Goal: Complete application form

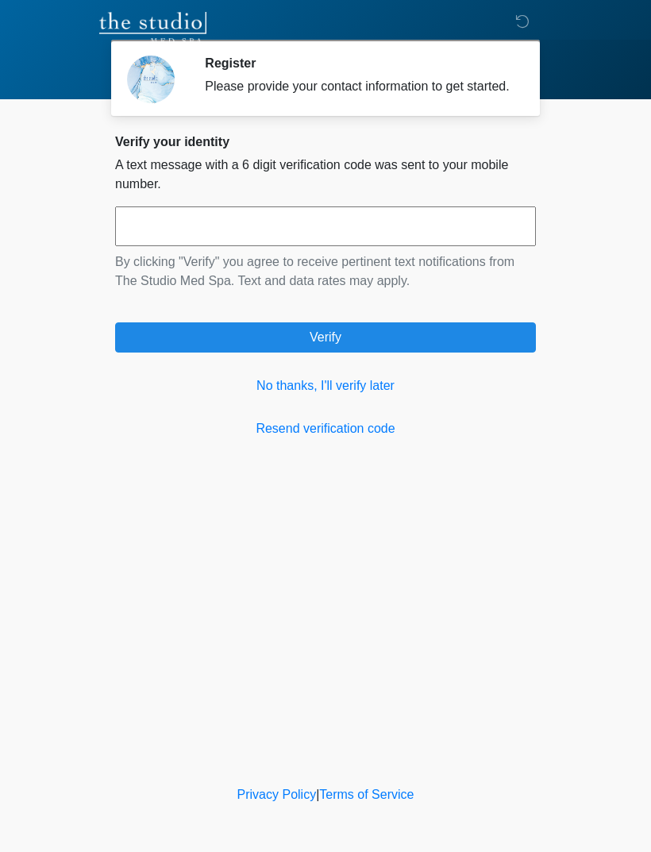
click at [280, 392] on link "No thanks, I'll verify later" at bounding box center [325, 385] width 421 height 19
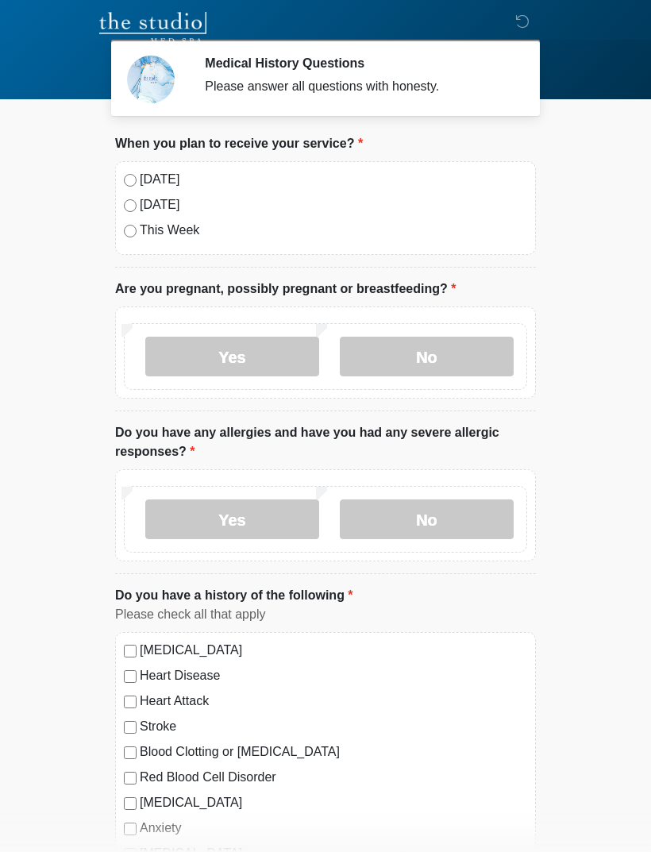
click at [121, 171] on div "[DATE] [DATE] This Week" at bounding box center [325, 208] width 421 height 94
click at [127, 188] on div "[DATE]" at bounding box center [325, 179] width 403 height 19
click at [365, 361] on label "No" at bounding box center [427, 357] width 174 height 40
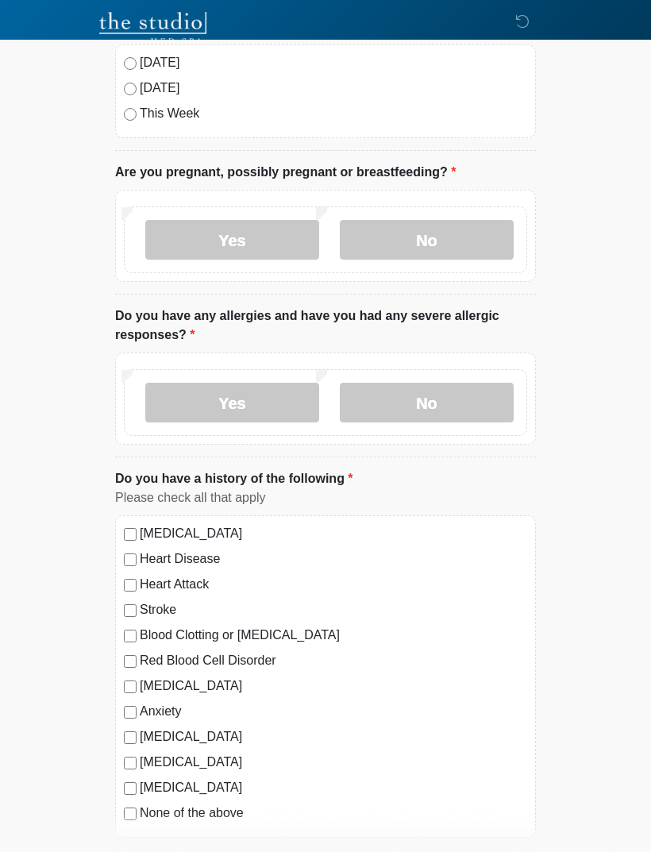
scroll to position [121, 0]
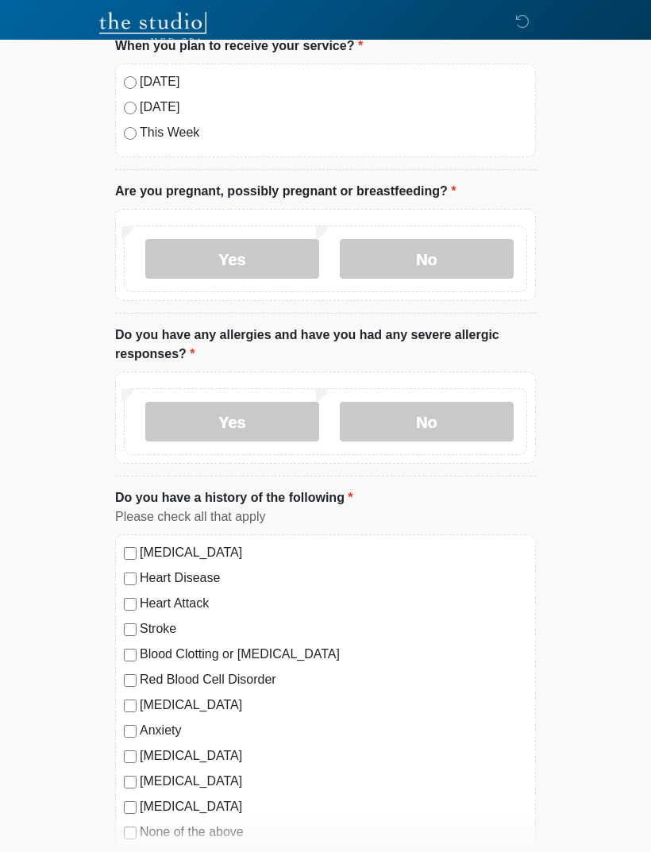
click at [384, 414] on label "No" at bounding box center [427, 422] width 174 height 40
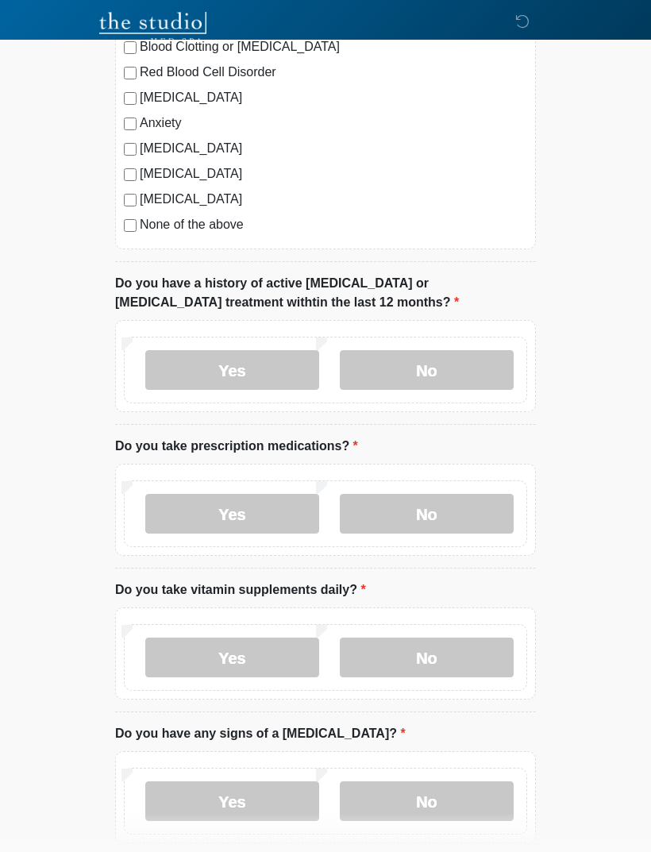
scroll to position [702, 0]
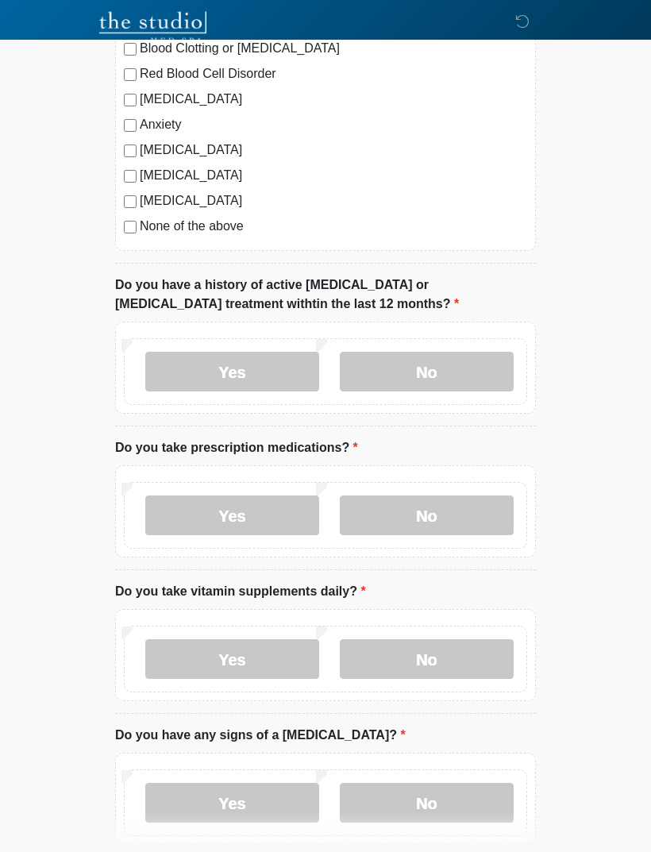
click at [393, 377] on label "No" at bounding box center [427, 372] width 174 height 40
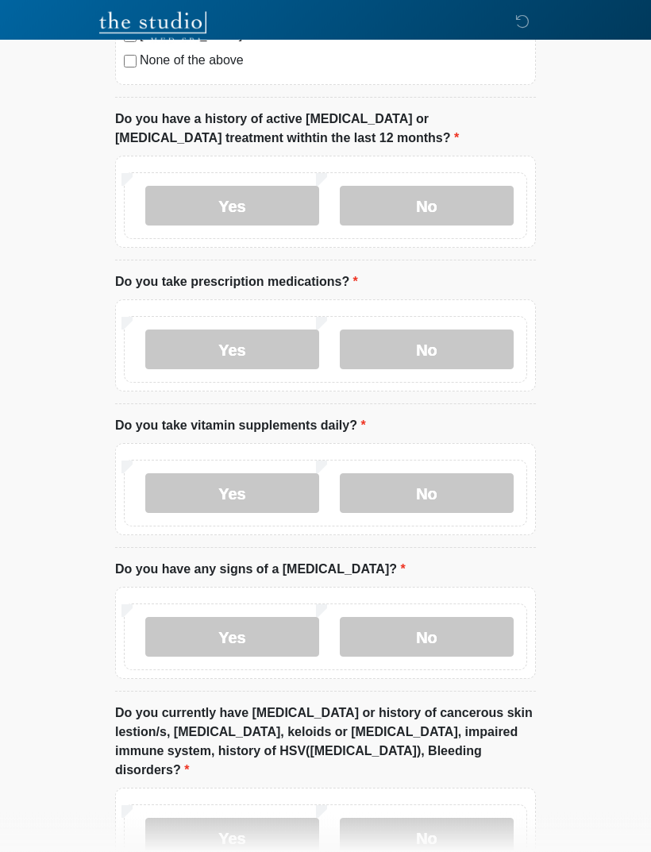
scroll to position [868, 0]
click at [189, 365] on label "Yes" at bounding box center [232, 350] width 174 height 40
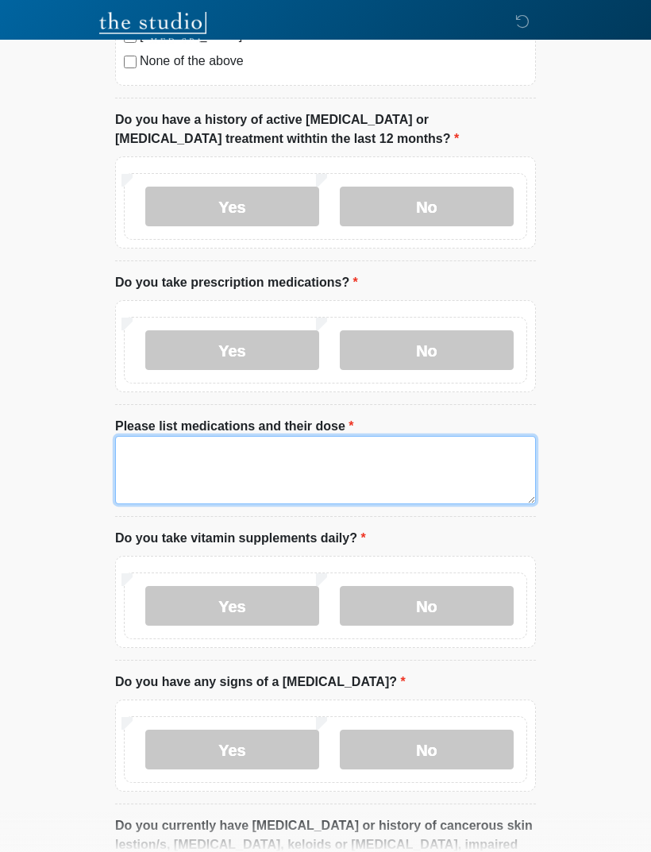
click at [160, 468] on textarea "Please list medications and their dose" at bounding box center [325, 470] width 421 height 68
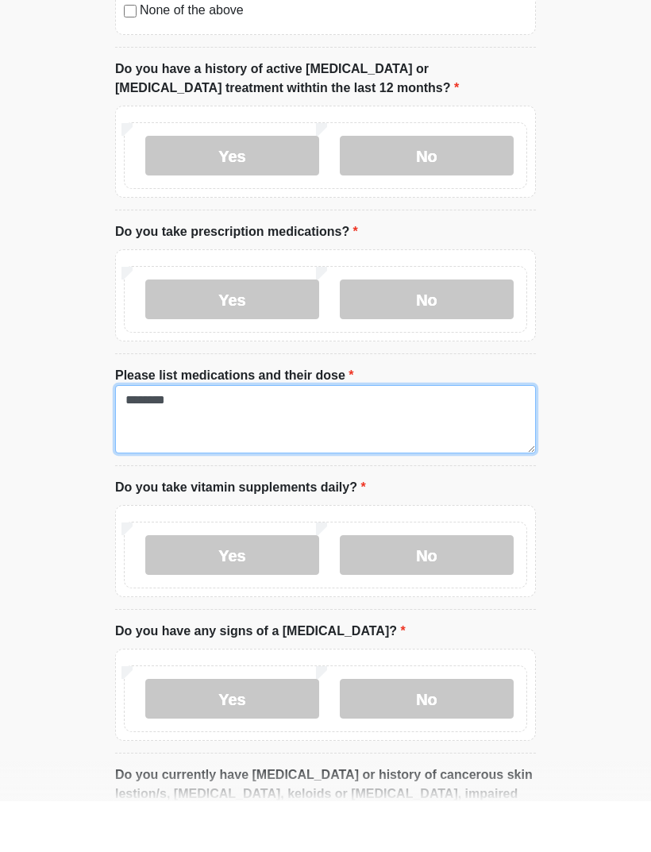
scroll to position [919, 0]
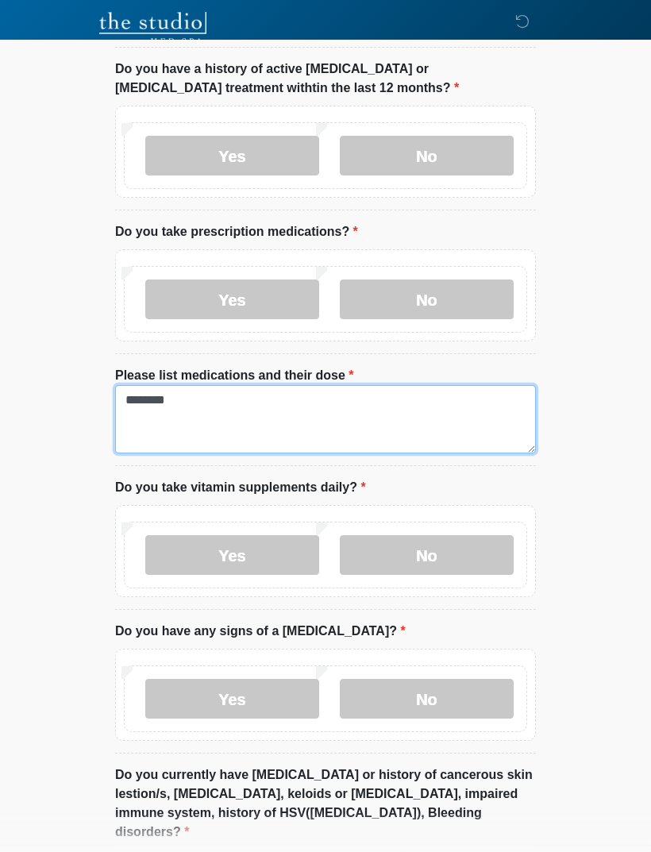
click at [281, 425] on textarea "*******" at bounding box center [325, 419] width 421 height 68
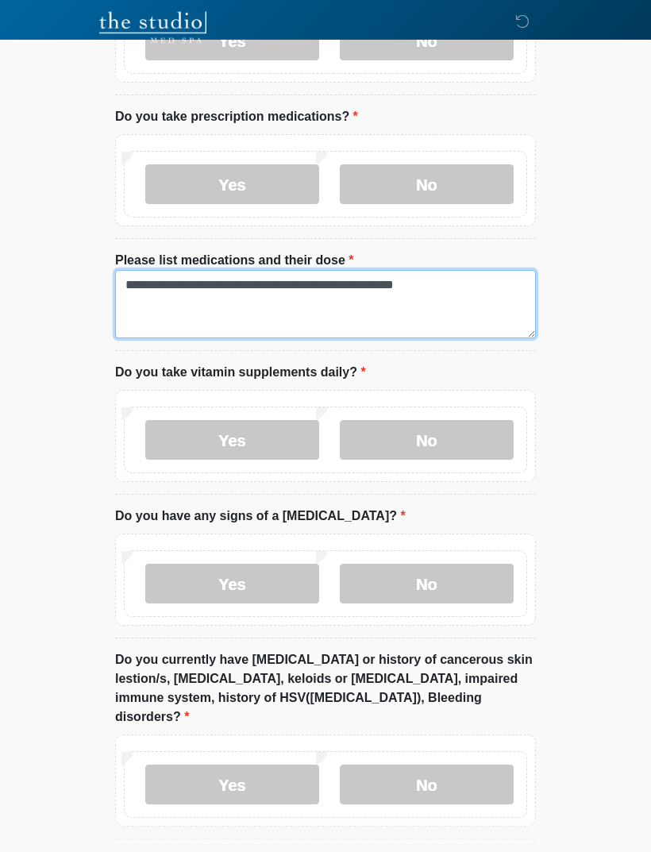
scroll to position [1034, 0]
type textarea "**********"
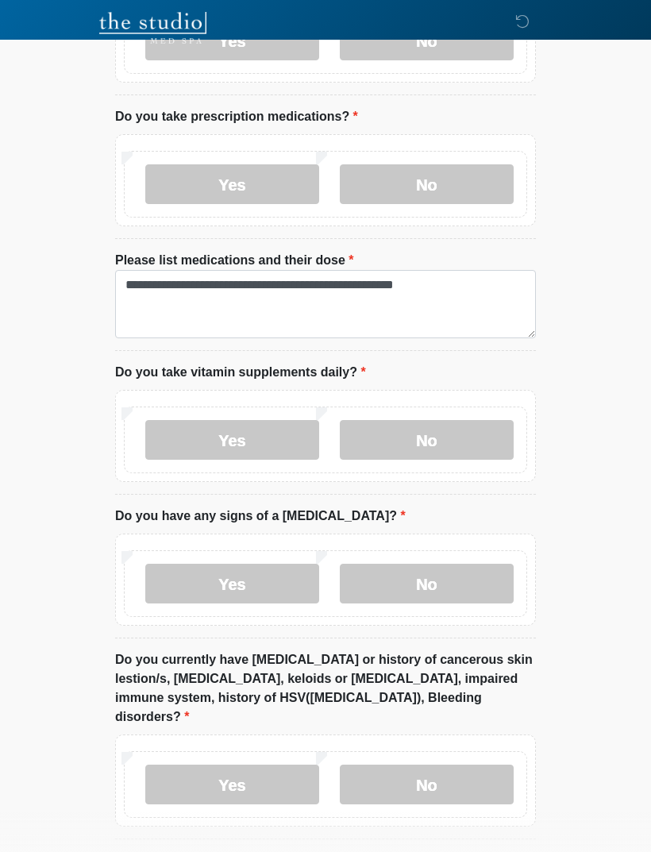
click at [478, 433] on label "No" at bounding box center [427, 440] width 174 height 40
click at [271, 433] on label "Yes" at bounding box center [232, 440] width 174 height 40
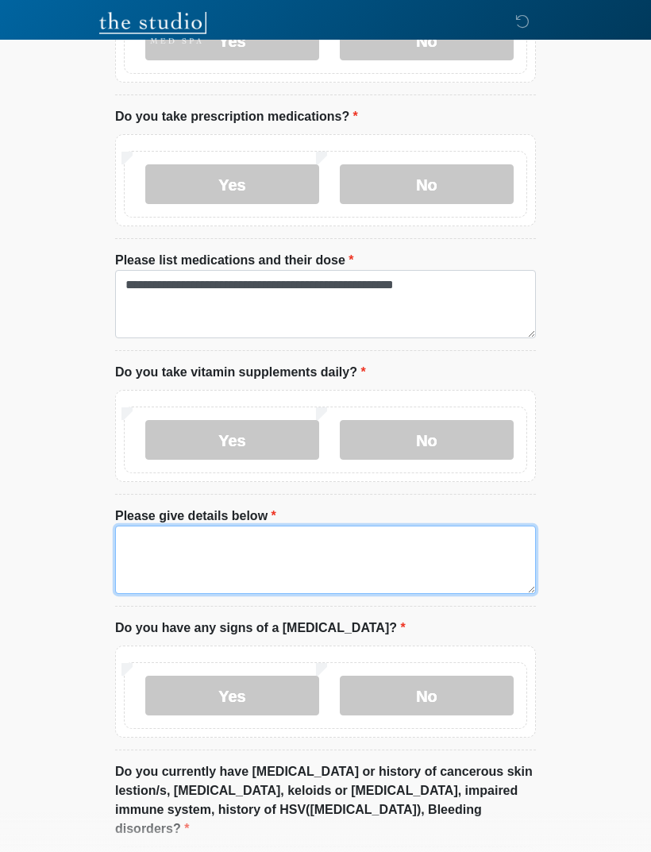
click at [291, 552] on textarea "Please give details below" at bounding box center [325, 559] width 421 height 68
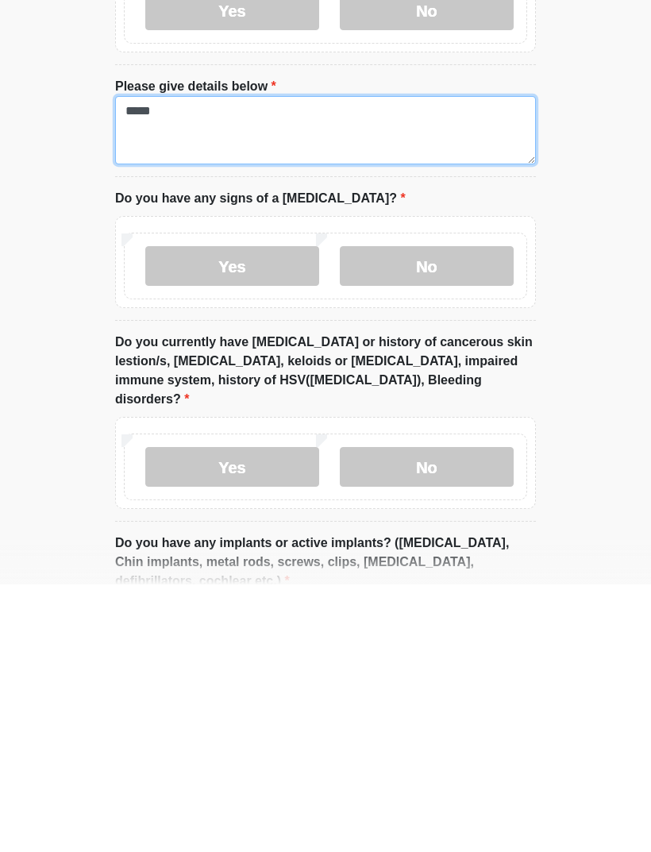
scroll to position [1204, 0]
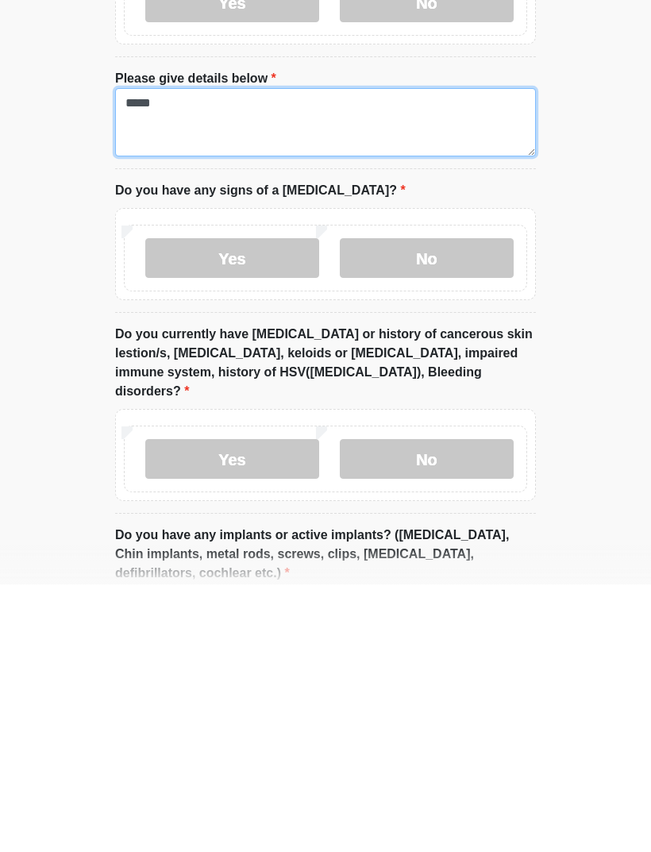
type textarea "*****"
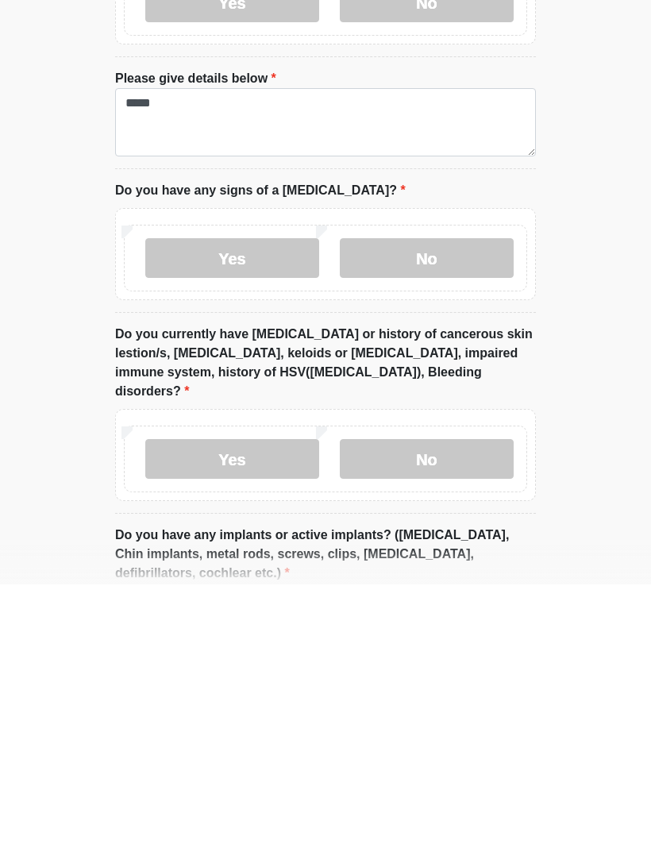
click at [463, 506] on label "No" at bounding box center [427, 526] width 174 height 40
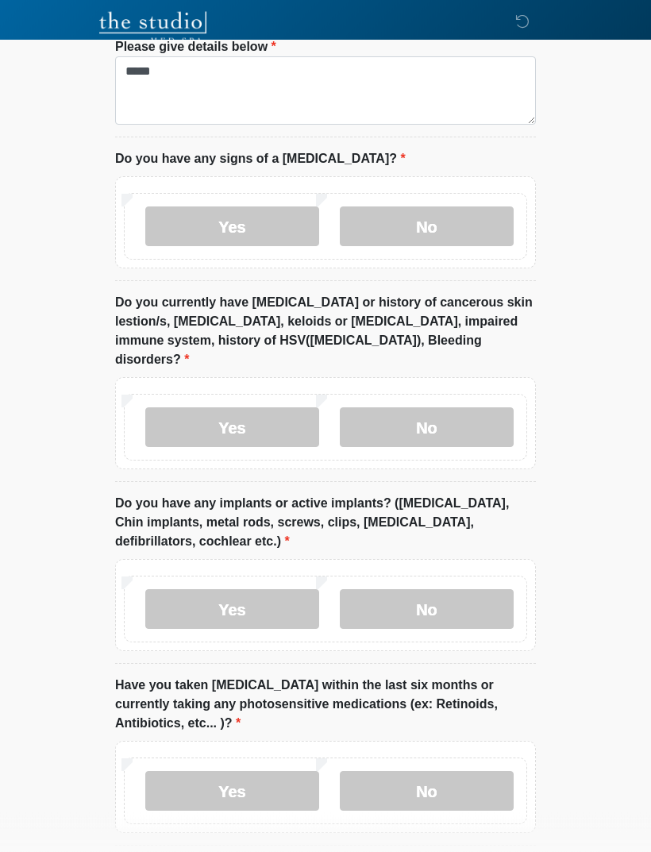
scroll to position [1503, 0]
click at [452, 406] on label "No" at bounding box center [427, 426] width 174 height 40
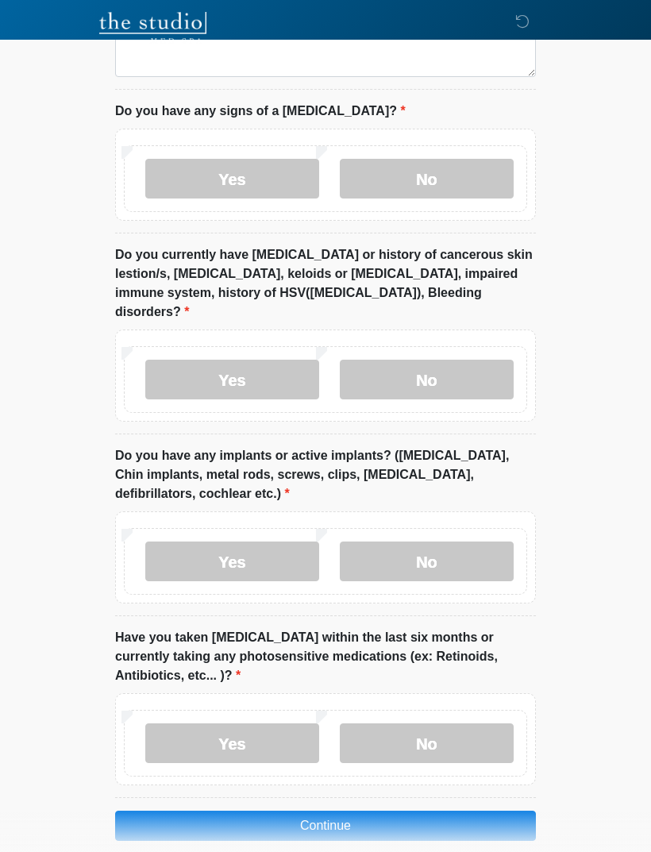
click at [447, 544] on label "No" at bounding box center [427, 561] width 174 height 40
click at [437, 738] on label "No" at bounding box center [427, 743] width 174 height 40
click at [425, 810] on button "Continue" at bounding box center [325, 825] width 421 height 30
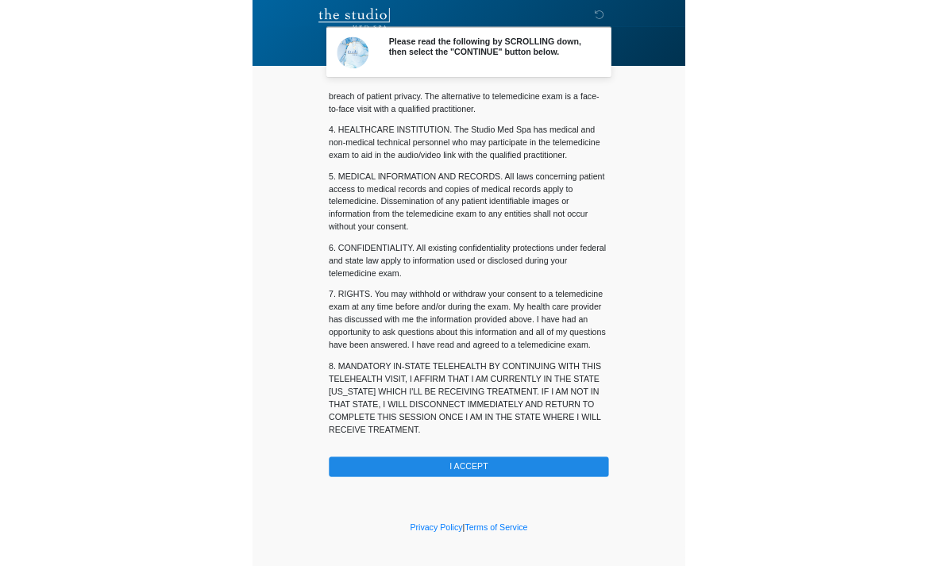
scroll to position [406, 0]
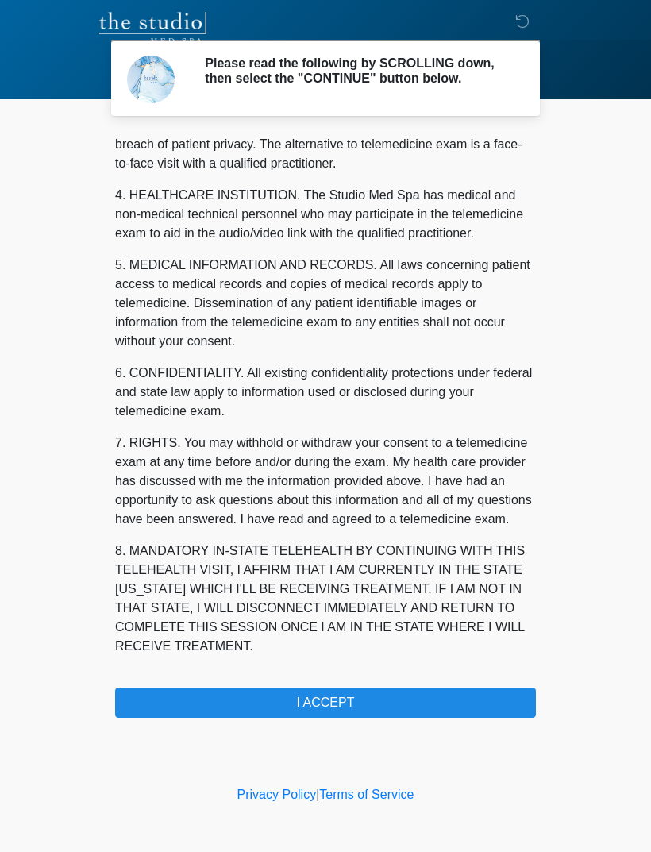
click at [427, 701] on button "I ACCEPT" at bounding box center [325, 702] width 421 height 30
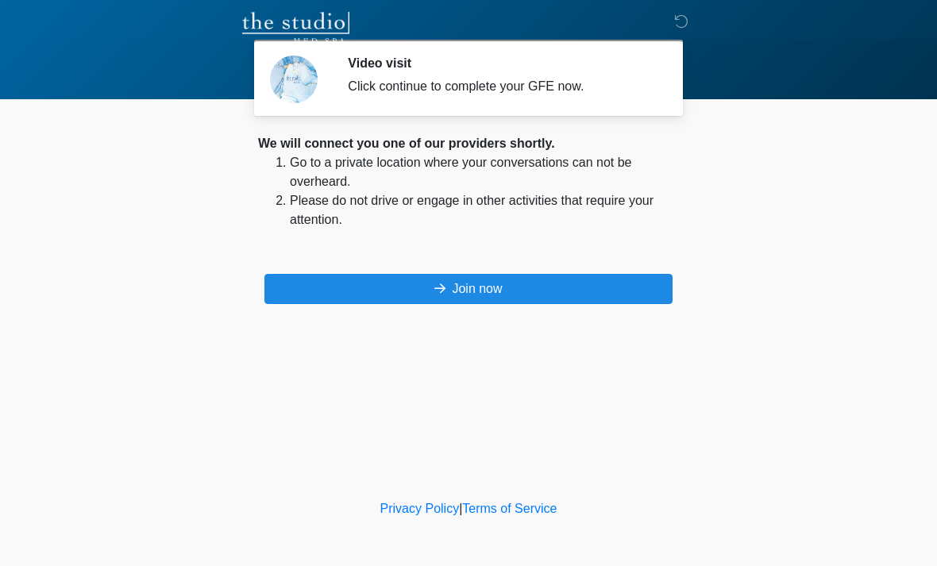
click at [374, 302] on button "Join now" at bounding box center [468, 289] width 408 height 30
